Goal: Find specific page/section: Find specific page/section

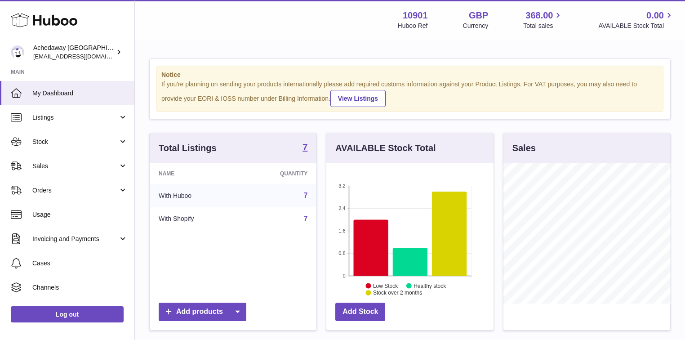
scroll to position [140, 169]
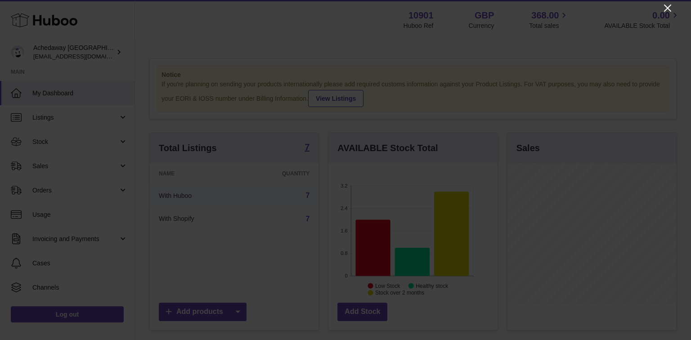
click at [665, 6] on icon "Close" at bounding box center [667, 7] width 7 height 7
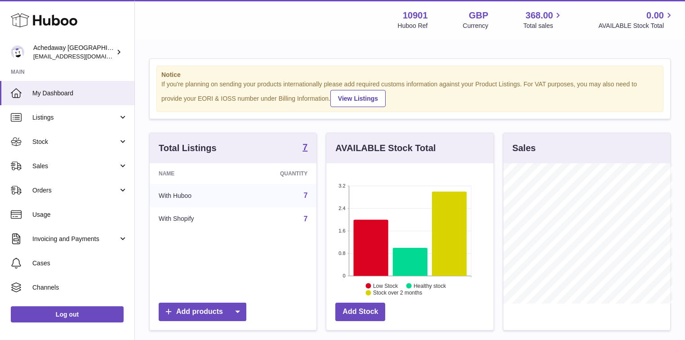
scroll to position [449430, 449403]
click at [64, 162] on span "Sales" at bounding box center [75, 166] width 86 height 9
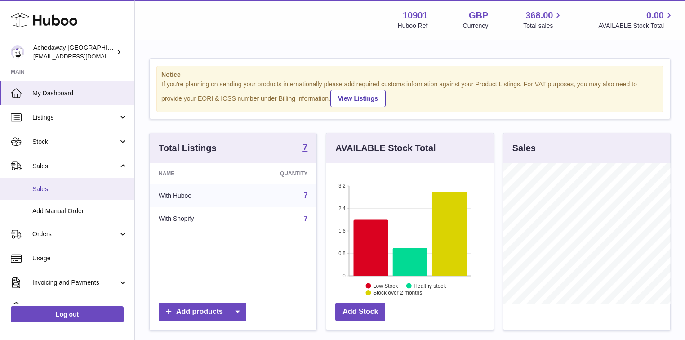
click at [57, 186] on span "Sales" at bounding box center [79, 189] width 95 height 9
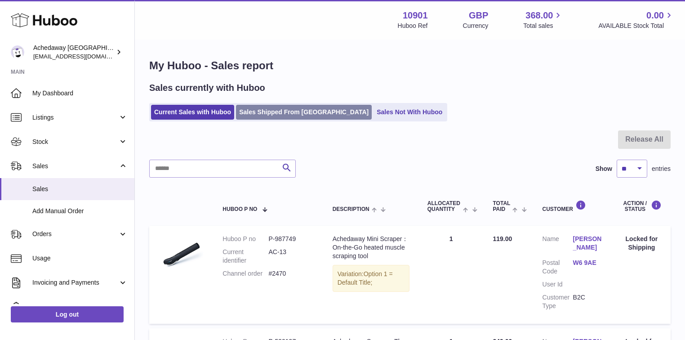
click at [275, 109] on link "Sales Shipped From [GEOGRAPHIC_DATA]" at bounding box center [304, 112] width 136 height 15
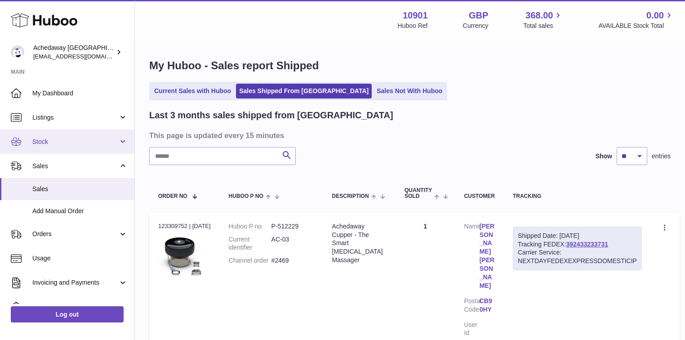
scroll to position [72, 0]
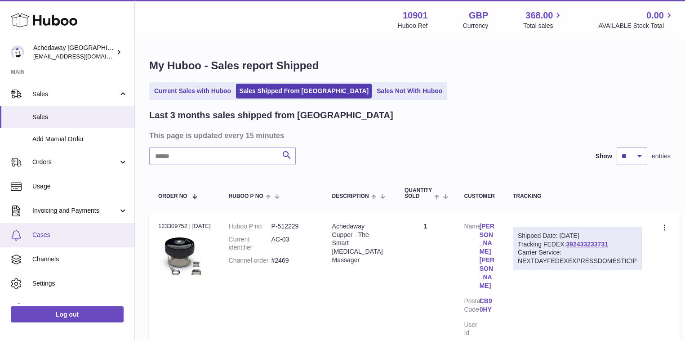
click at [70, 237] on span "Cases" at bounding box center [79, 235] width 95 height 9
